Goal: Complete application form: Complete application form

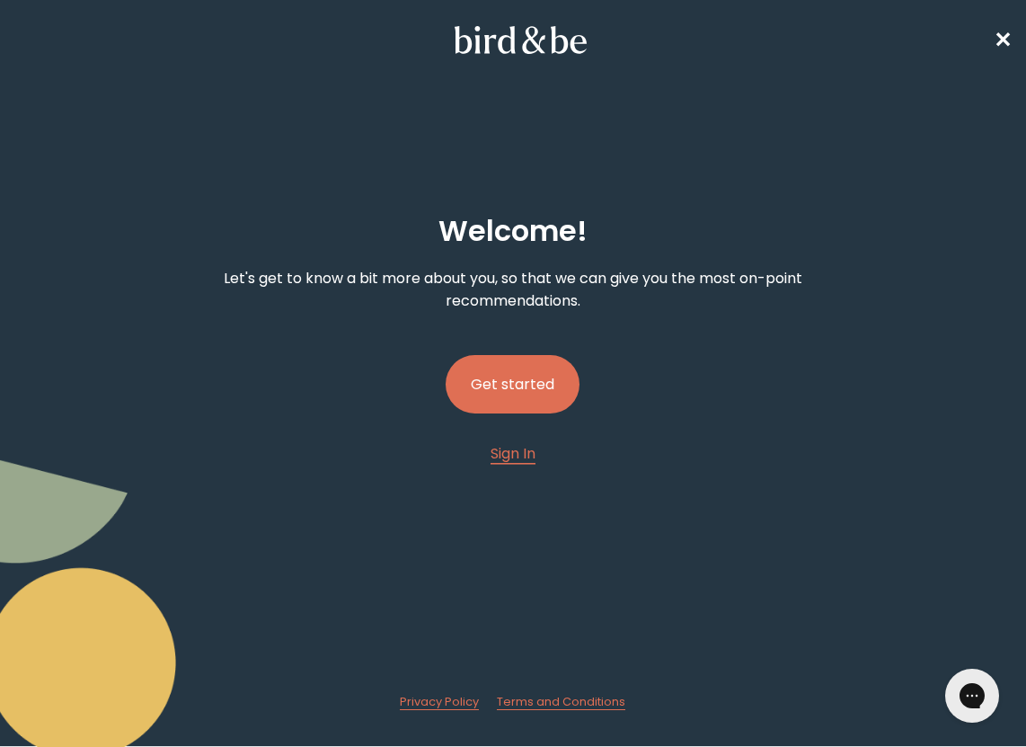
click at [551, 397] on button "Get started" at bounding box center [513, 384] width 134 height 58
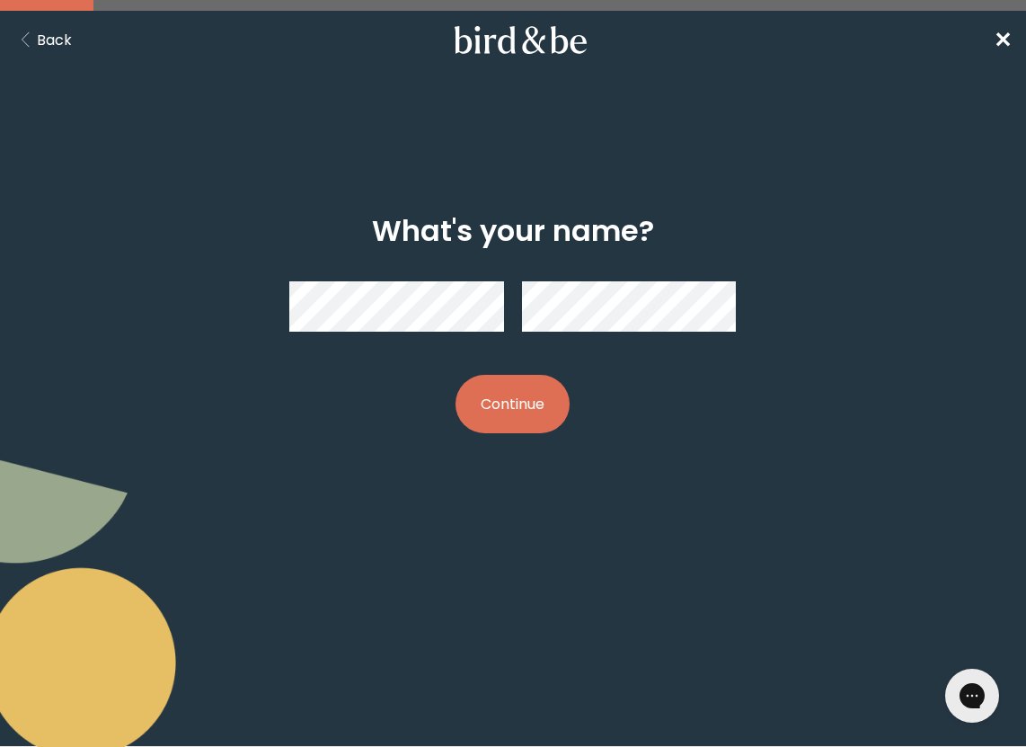
click at [495, 401] on button "Continue" at bounding box center [513, 404] width 114 height 58
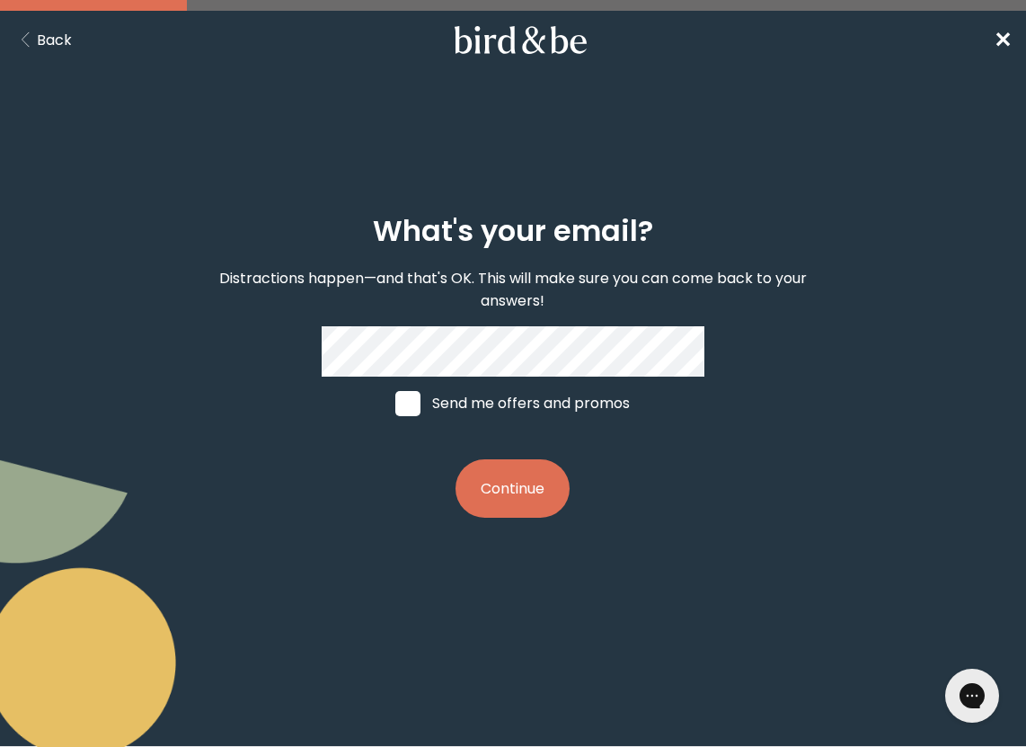
click at [507, 478] on button "Continue" at bounding box center [513, 488] width 114 height 58
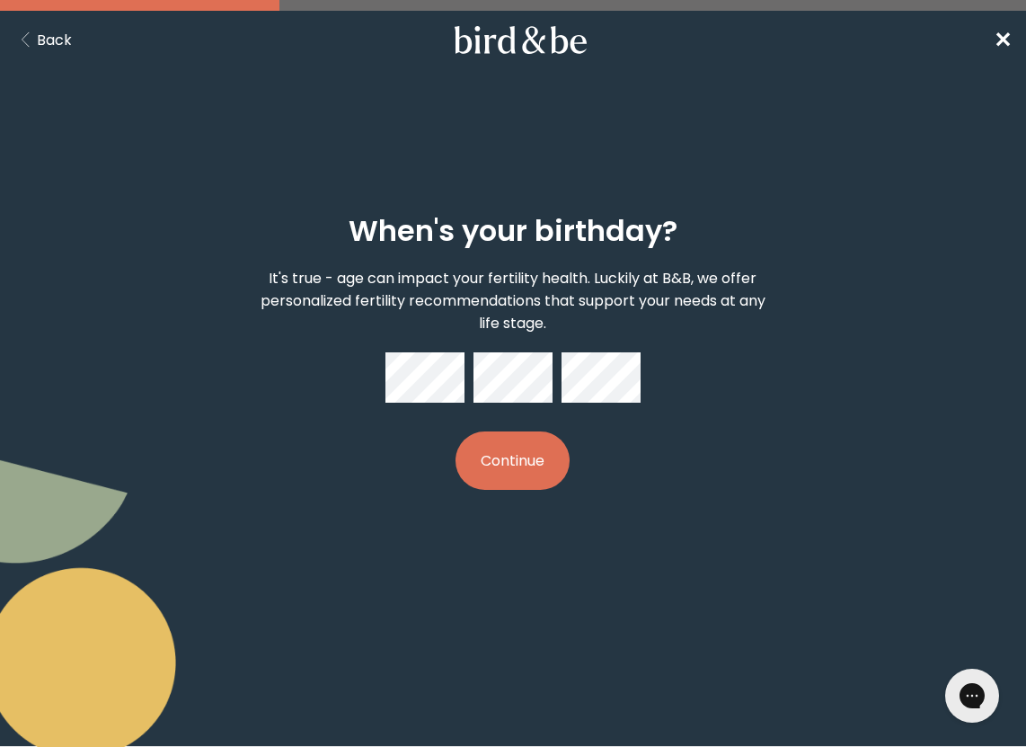
click at [498, 449] on button "Continue" at bounding box center [513, 460] width 114 height 58
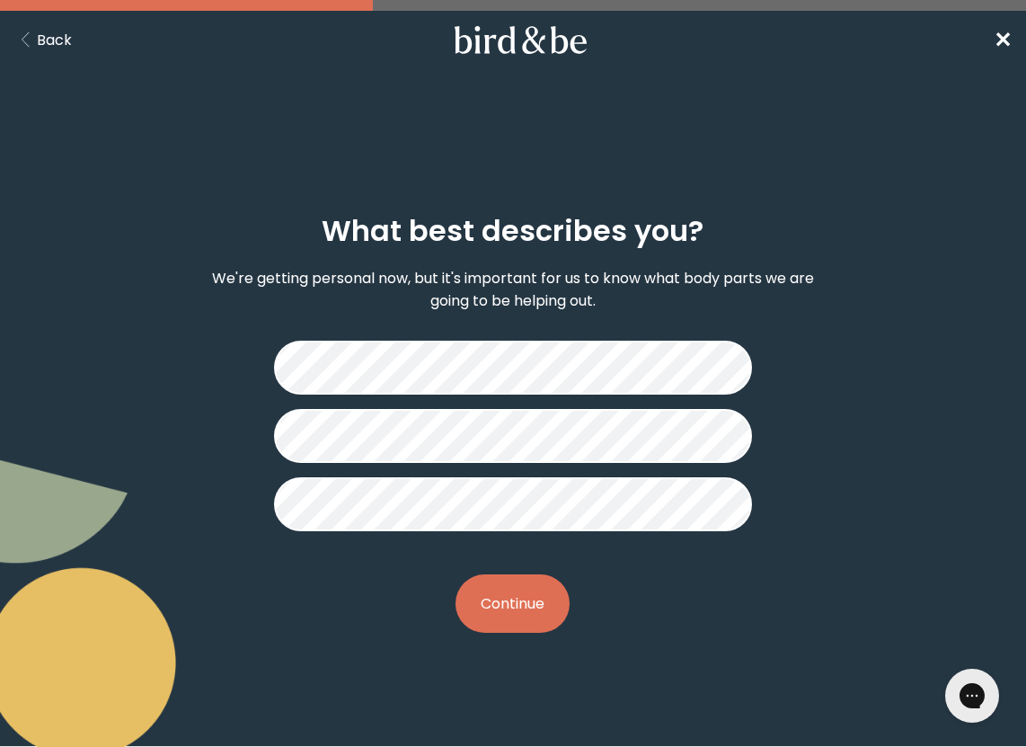
click at [541, 600] on button "Continue" at bounding box center [513, 603] width 114 height 58
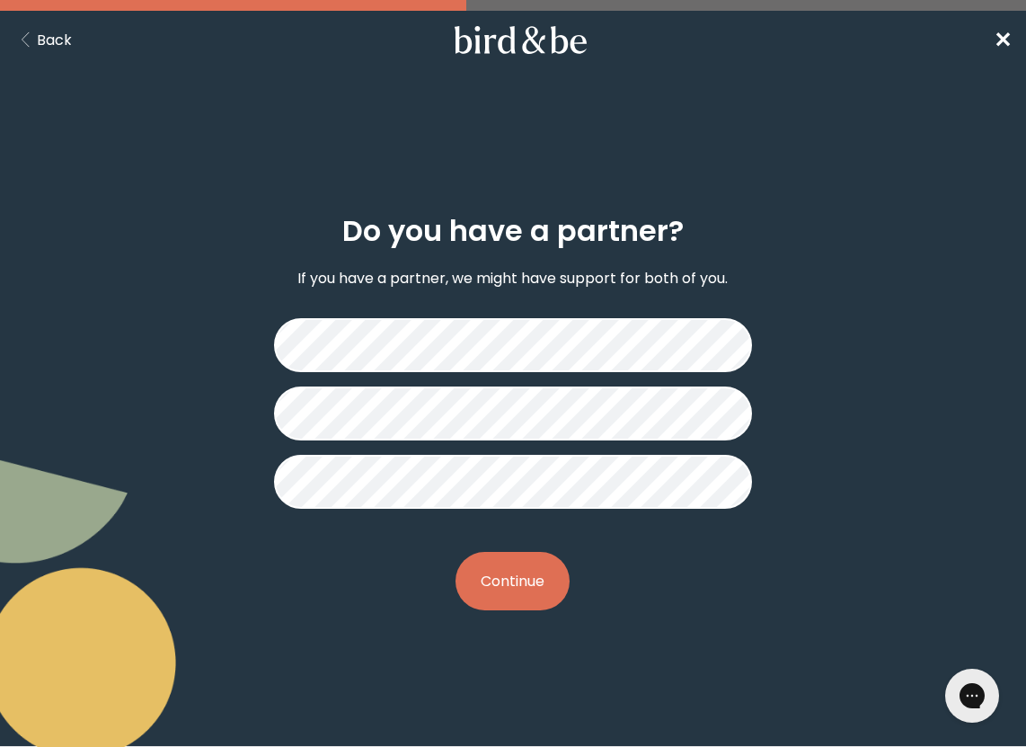
click at [546, 567] on button "Continue" at bounding box center [513, 581] width 114 height 58
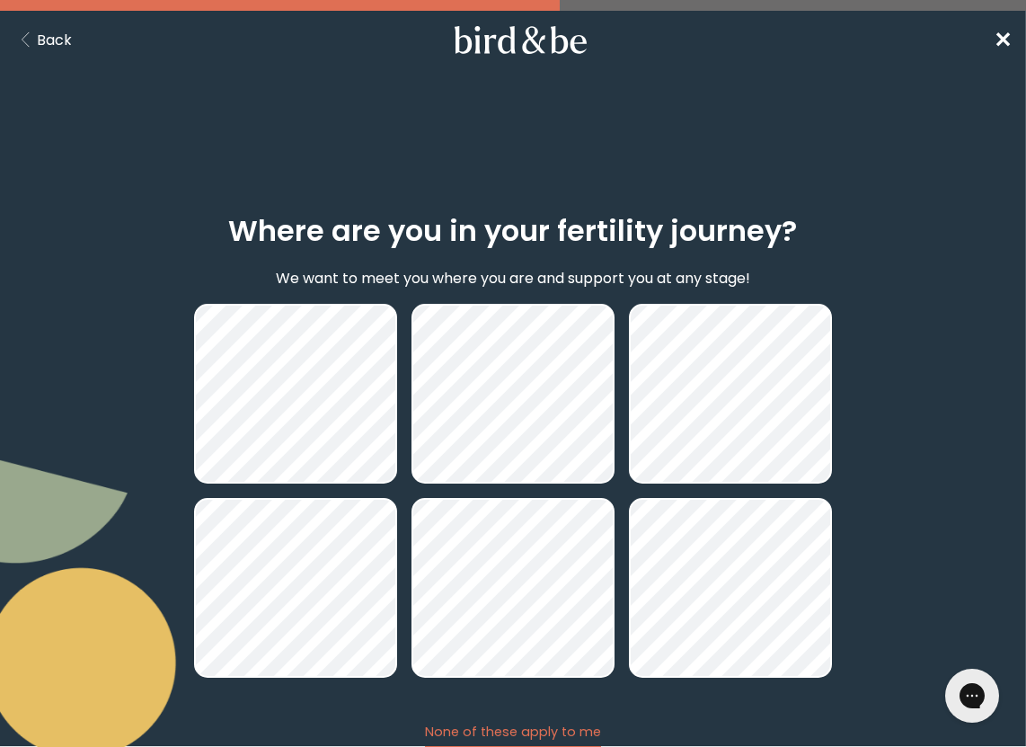
scroll to position [129, 0]
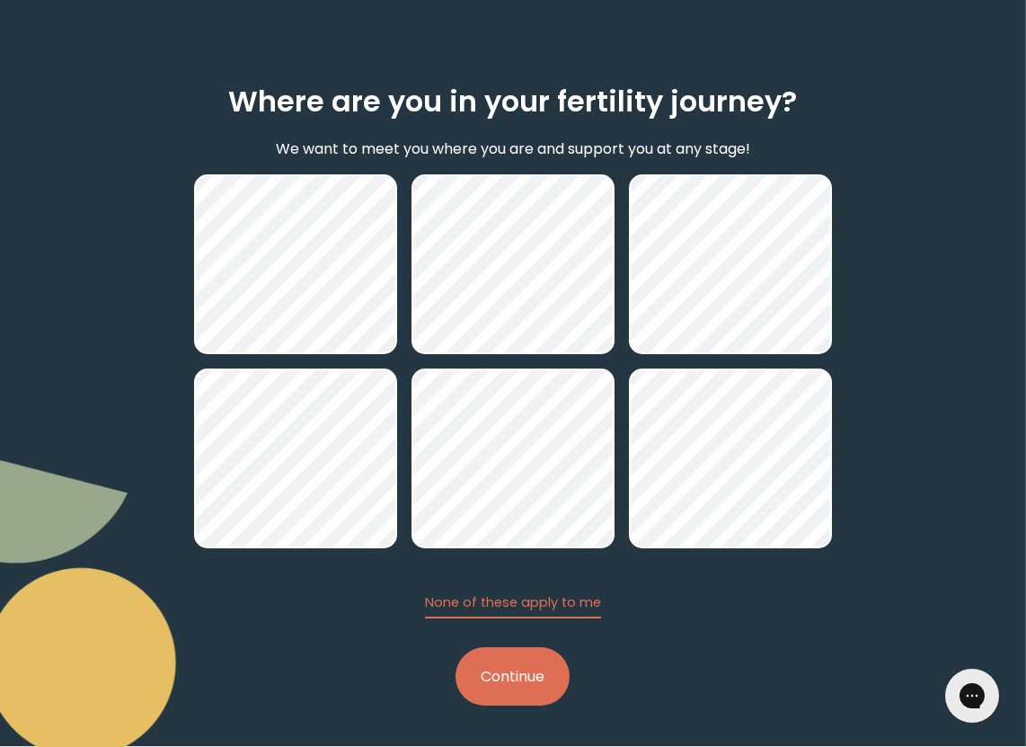
click at [559, 691] on button "Continue" at bounding box center [513, 676] width 114 height 58
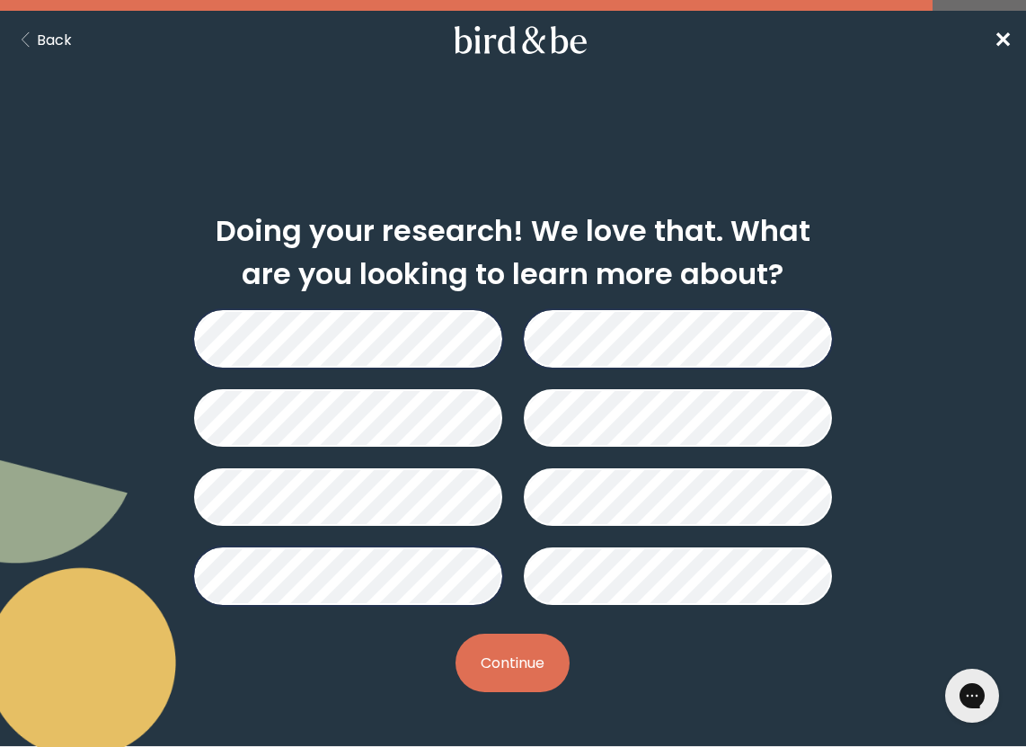
click at [522, 661] on button "Continue" at bounding box center [513, 663] width 114 height 58
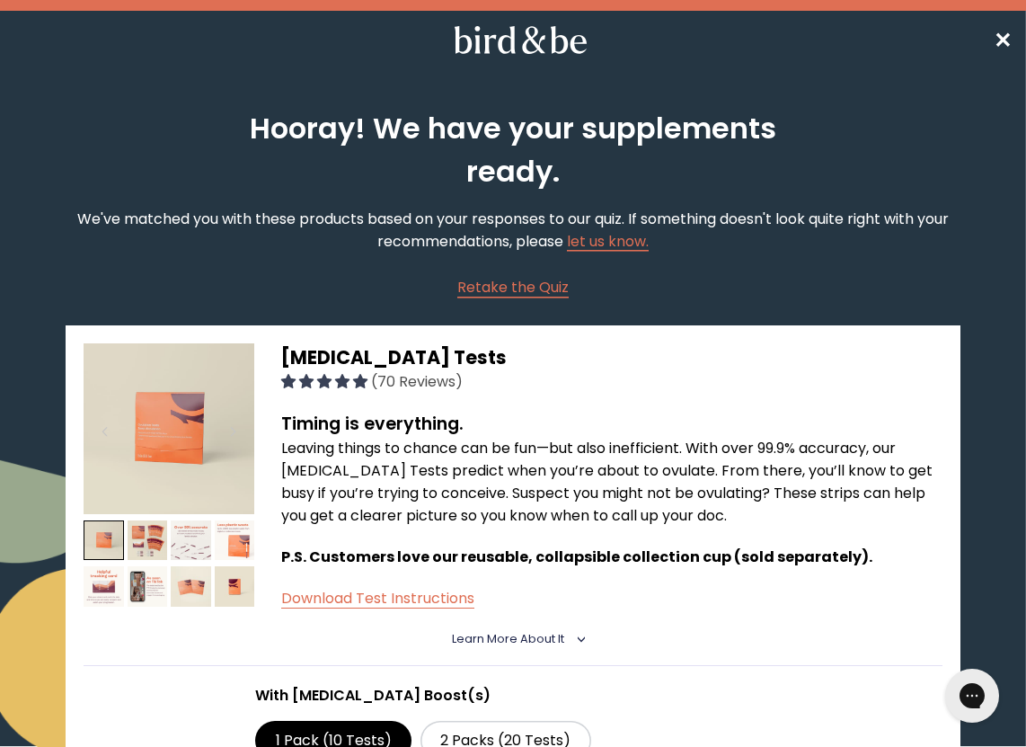
click at [1006, 43] on span "✕" at bounding box center [1003, 40] width 18 height 30
